Goal: Task Accomplishment & Management: Use online tool/utility

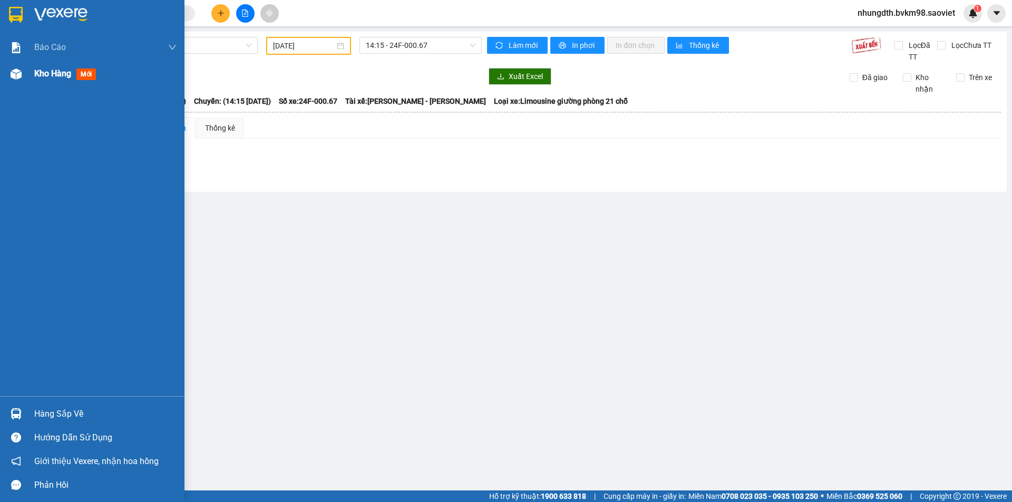
click at [24, 70] on div at bounding box center [16, 74] width 18 height 18
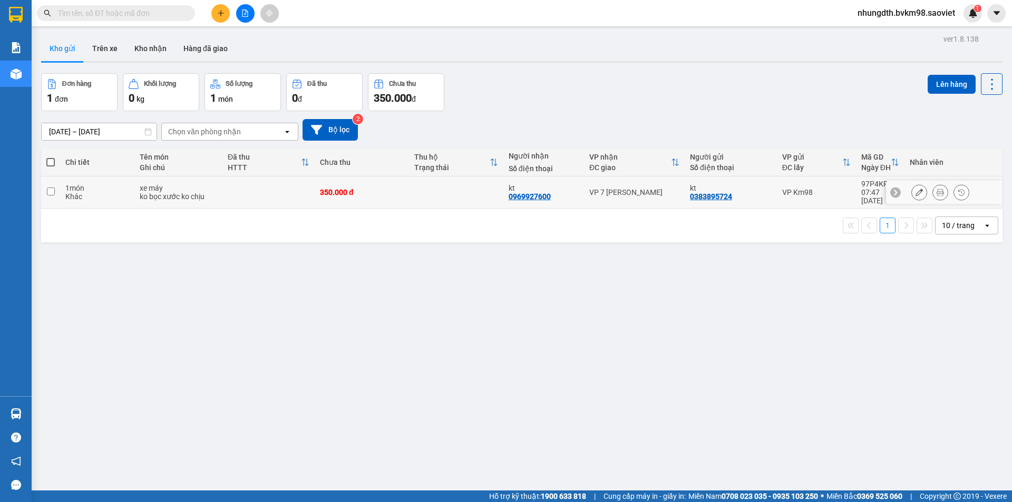
click at [122, 193] on div "Khác" at bounding box center [97, 196] width 64 height 8
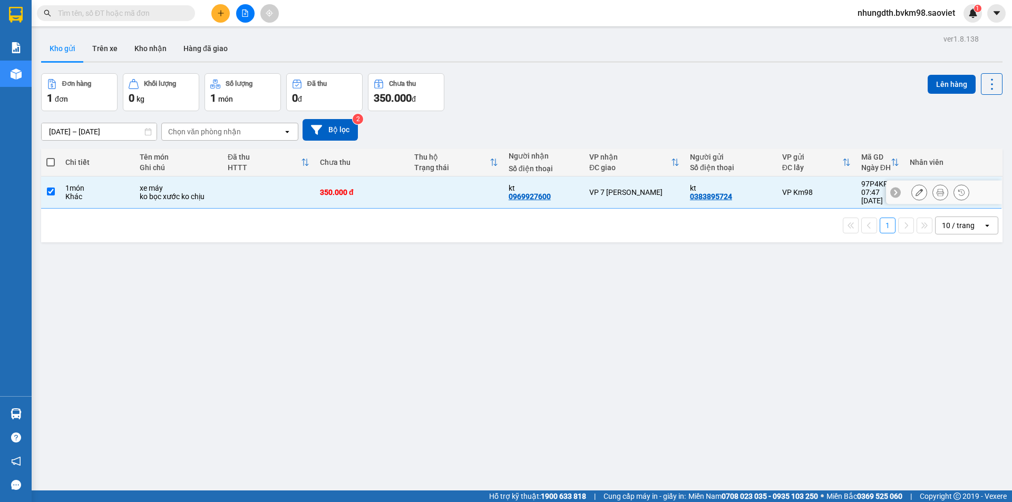
click at [121, 192] on div "Khác" at bounding box center [97, 196] width 64 height 8
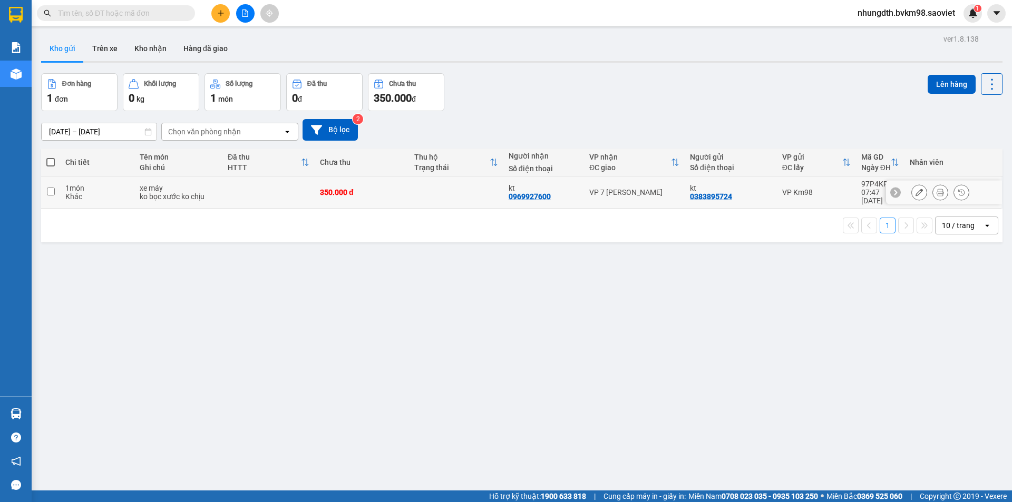
click at [542, 192] on div "0969927600" at bounding box center [529, 196] width 42 height 8
drag, startPoint x: 541, startPoint y: 191, endPoint x: 511, endPoint y: 209, distance: 35.4
click at [511, 217] on div "1 10 / trang open" at bounding box center [521, 226] width 953 height 18
drag, startPoint x: 501, startPoint y: 194, endPoint x: 550, endPoint y: 194, distance: 48.5
click at [550, 194] on tr "1 món Khác xe máy ko bọc xước ko chịu 350.000 đ kt 0969927600 VP 7 Phạm Văn Đồn…" at bounding box center [521, 192] width 961 height 32
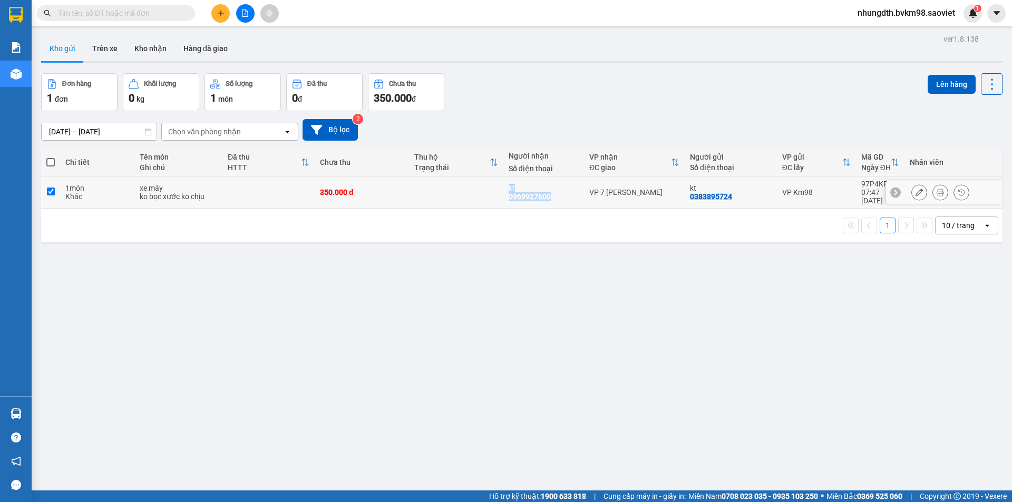
checkbox input "true"
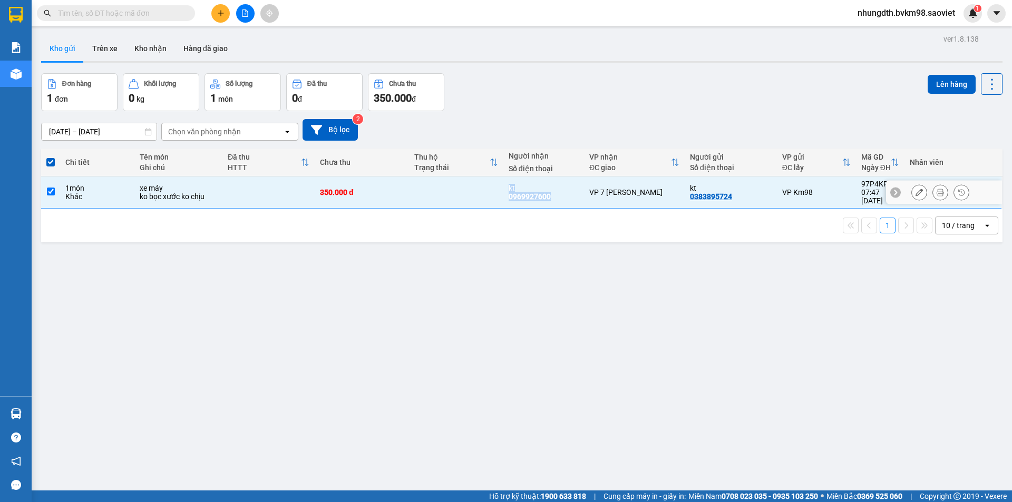
copy div "kt 0969927600"
click at [123, 12] on input "text" at bounding box center [120, 13] width 124 height 12
paste input "kt 0969927600"
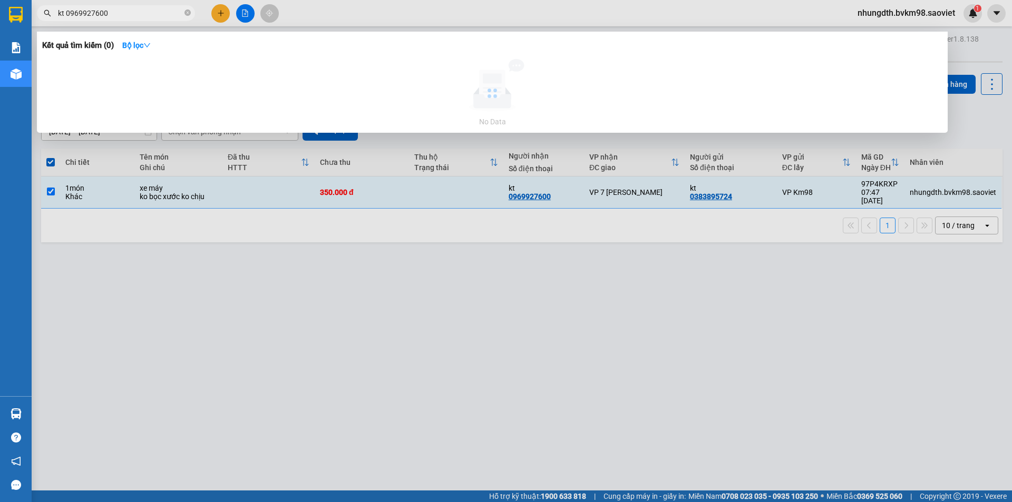
click at [67, 12] on input "kt 0969927600" at bounding box center [120, 13] width 124 height 12
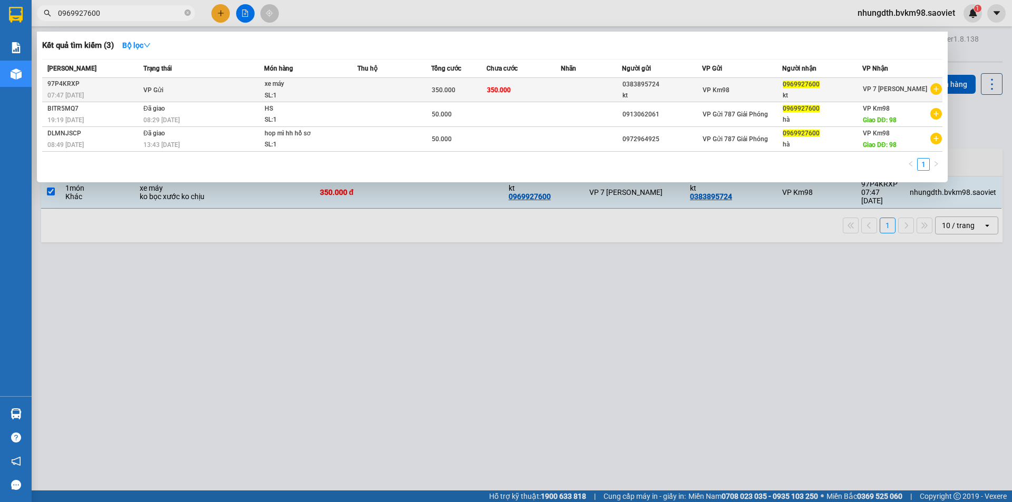
type input "0969927600"
click at [204, 85] on td "VP Gửi" at bounding box center [202, 90] width 123 height 24
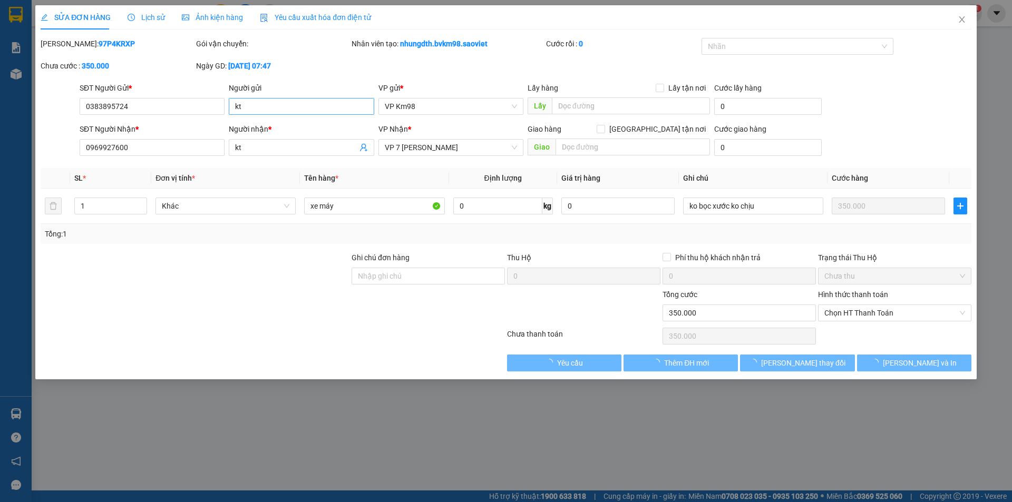
type input "0383895724"
type input "kt"
type input "0969927600"
type input "kt"
type input "350.000"
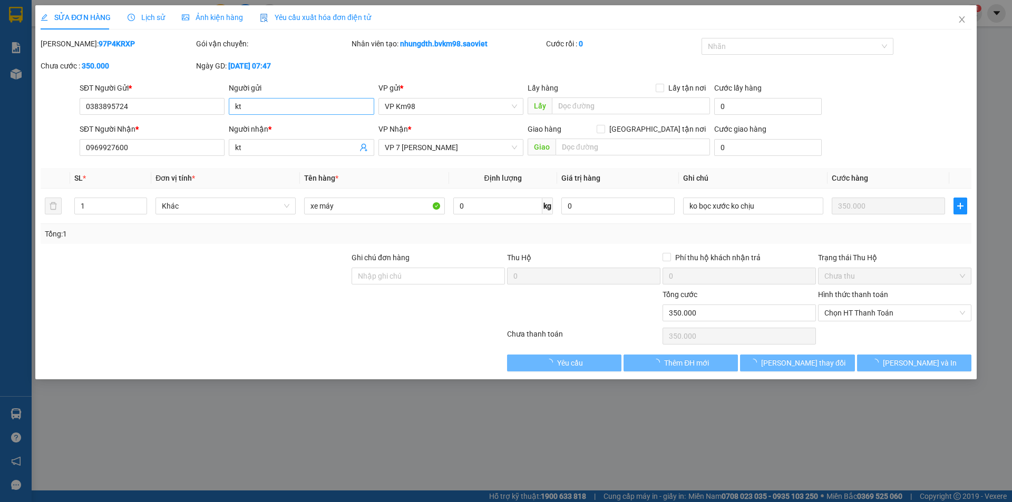
type input "350.000"
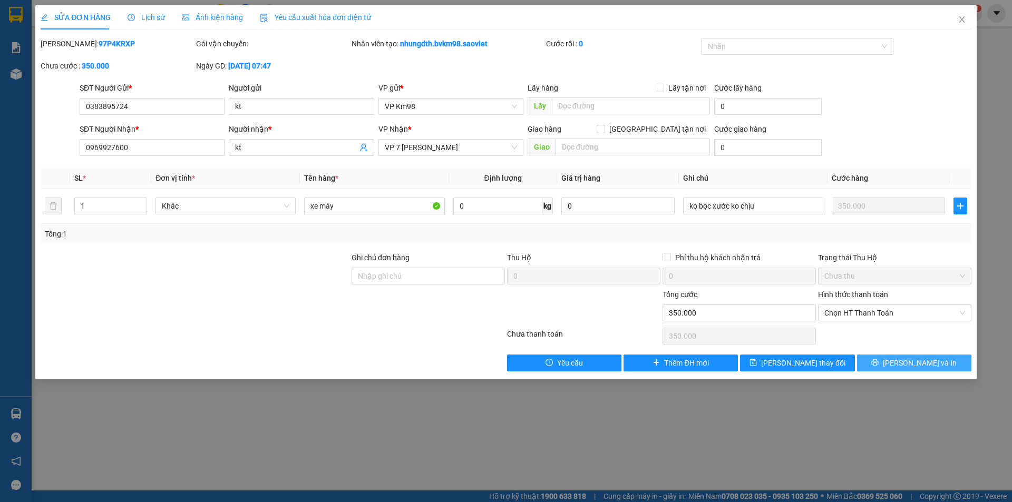
click at [875, 361] on button "Lưu và In" at bounding box center [914, 363] width 114 height 17
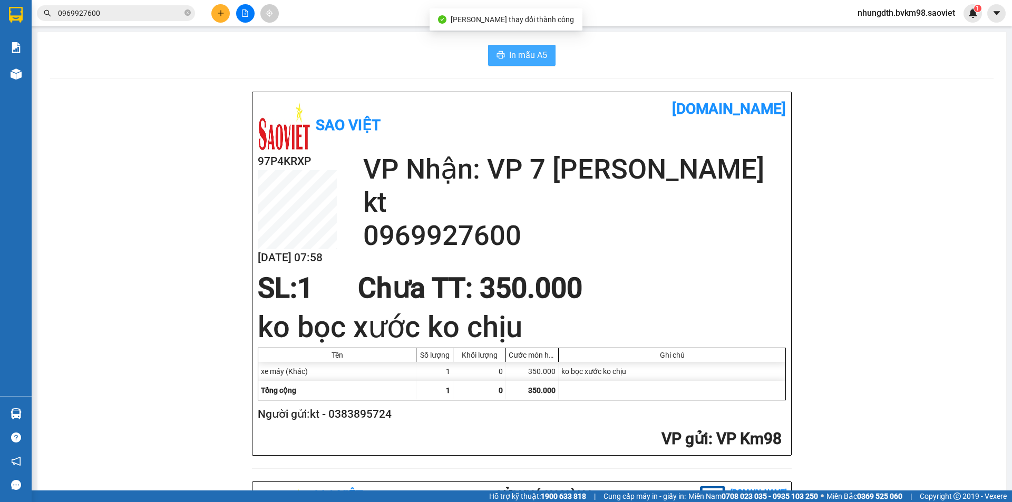
click at [533, 52] on span "In mẫu A5" at bounding box center [528, 54] width 38 height 13
